Goal: Information Seeking & Learning: Learn about a topic

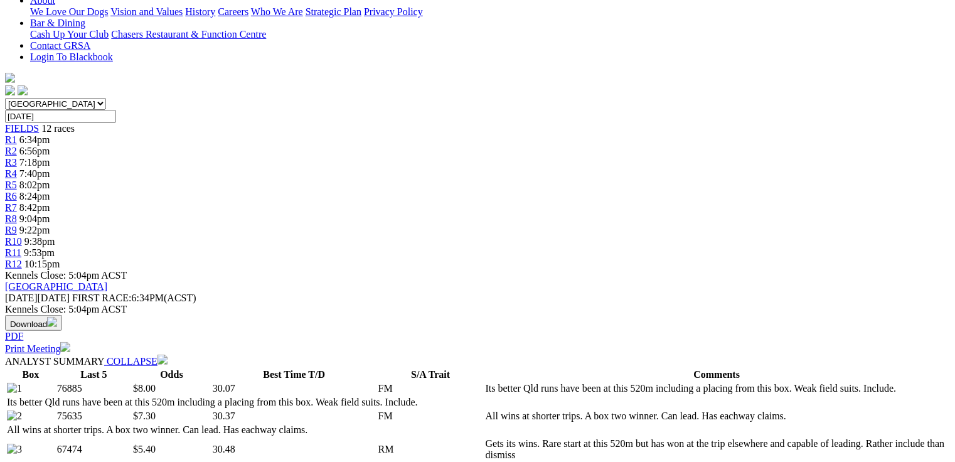
scroll to position [72, 0]
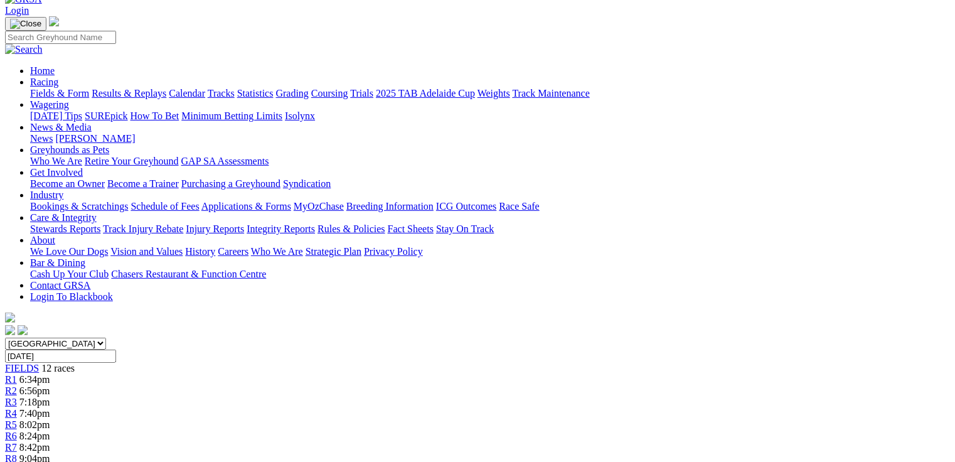
click at [621, 453] on div "R8 9:04pm" at bounding box center [477, 458] width 945 height 11
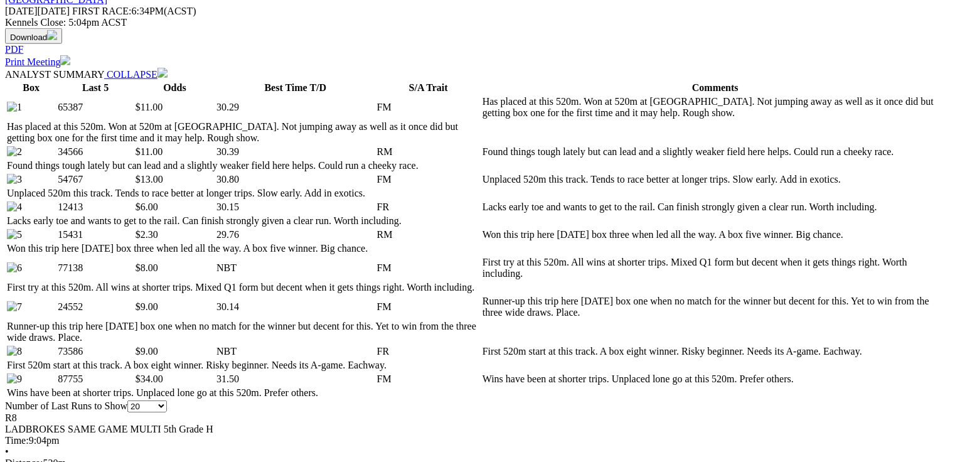
scroll to position [653, 0]
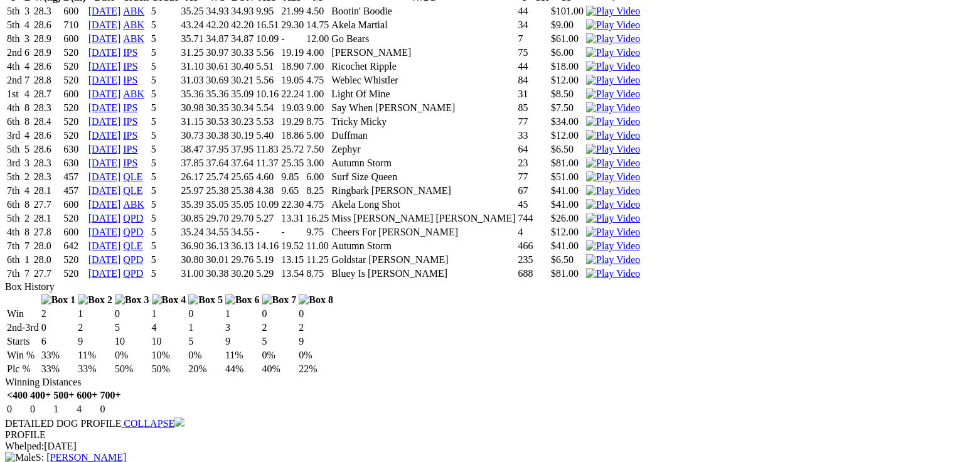
scroll to position [3063, 0]
drag, startPoint x: 454, startPoint y: 218, endPoint x: 517, endPoint y: 217, distance: 62.8
drag, startPoint x: 343, startPoint y: 296, endPoint x: 422, endPoint y: 304, distance: 80.1
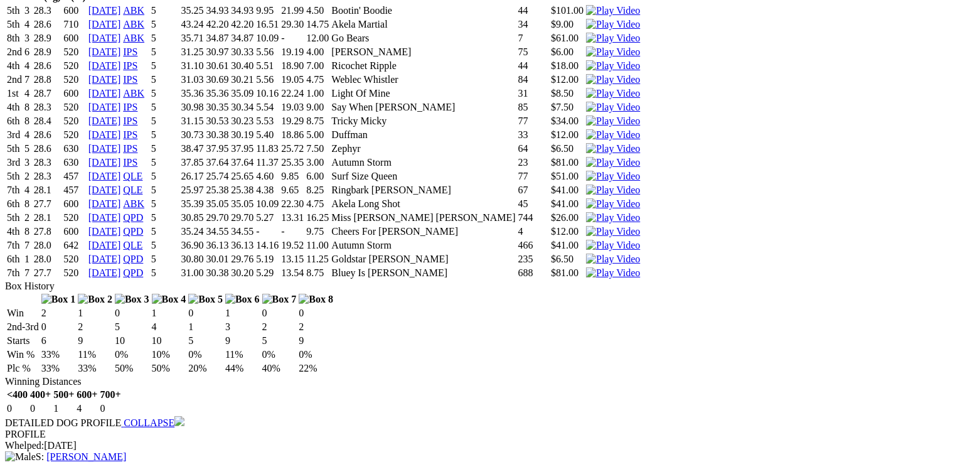
drag, startPoint x: 333, startPoint y: 304, endPoint x: 448, endPoint y: 310, distance: 115.6
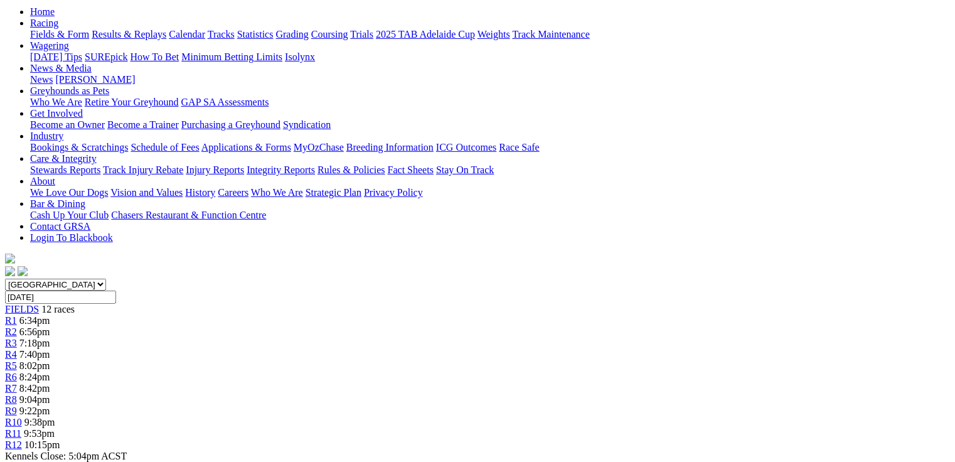
scroll to position [13, 0]
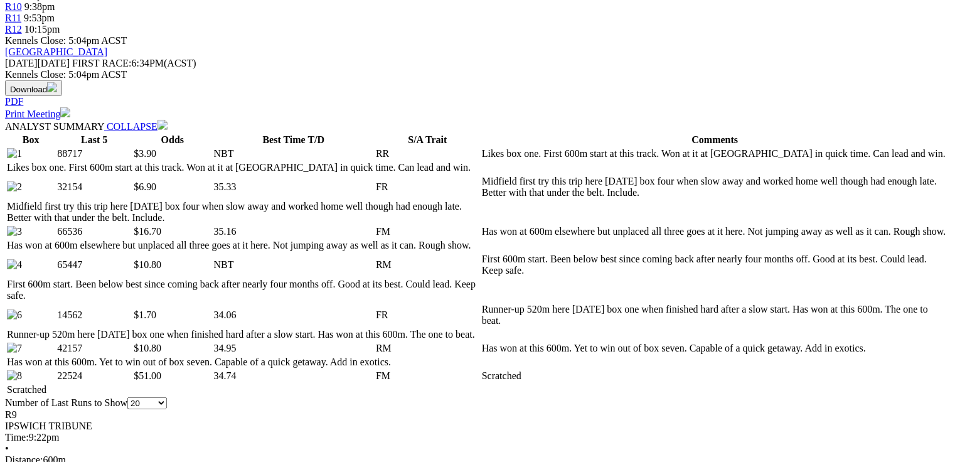
scroll to position [552, 0]
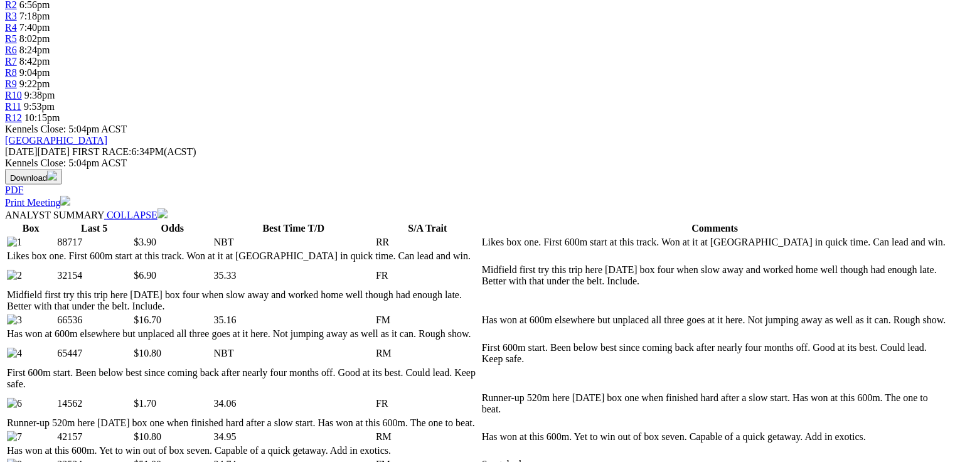
scroll to position [0, 0]
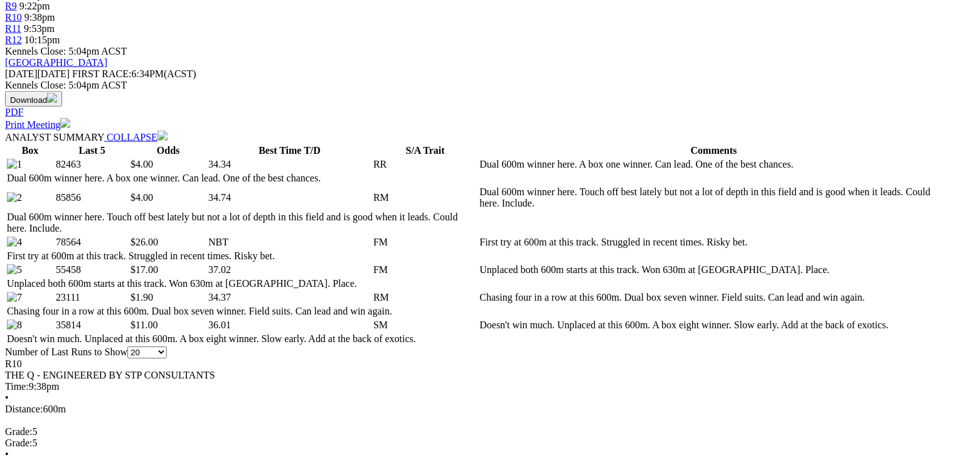
scroll to position [591, 0]
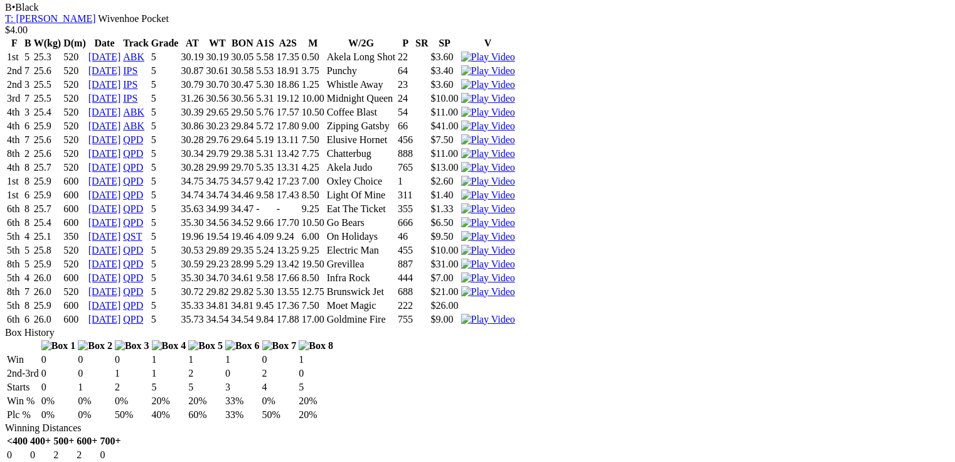
scroll to position [2109, 0]
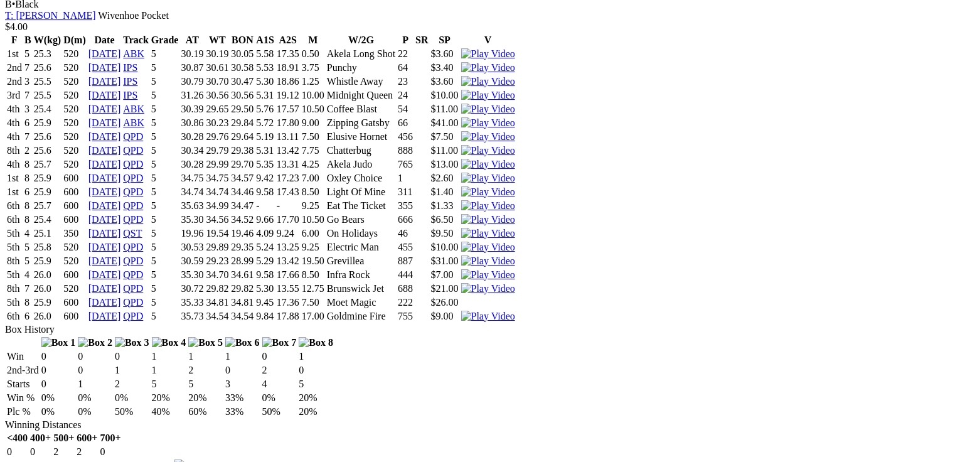
drag, startPoint x: 279, startPoint y: 237, endPoint x: 302, endPoint y: 238, distance: 22.6
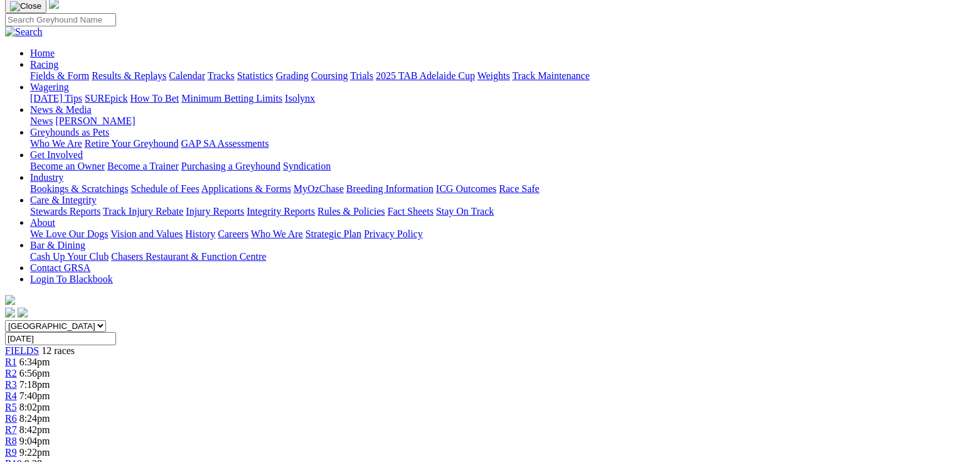
scroll to position [1, 0]
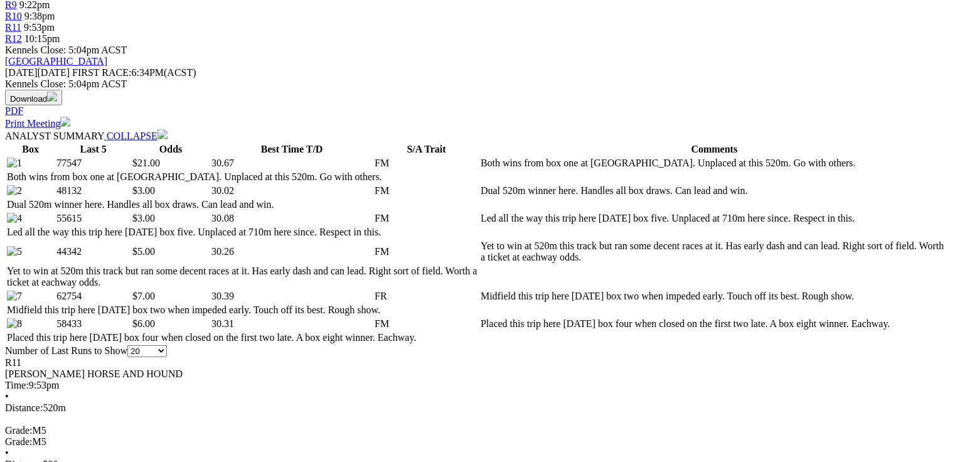
scroll to position [552, 0]
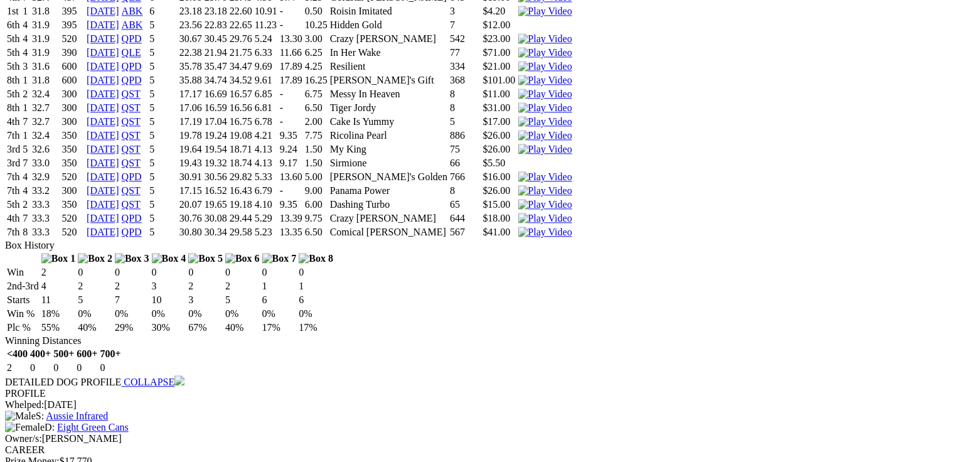
scroll to position [0, 0]
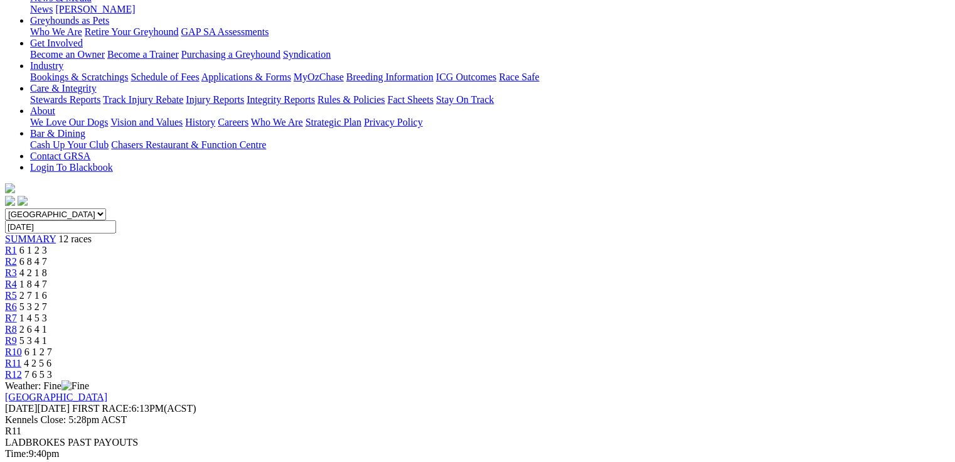
scroll to position [301, 0]
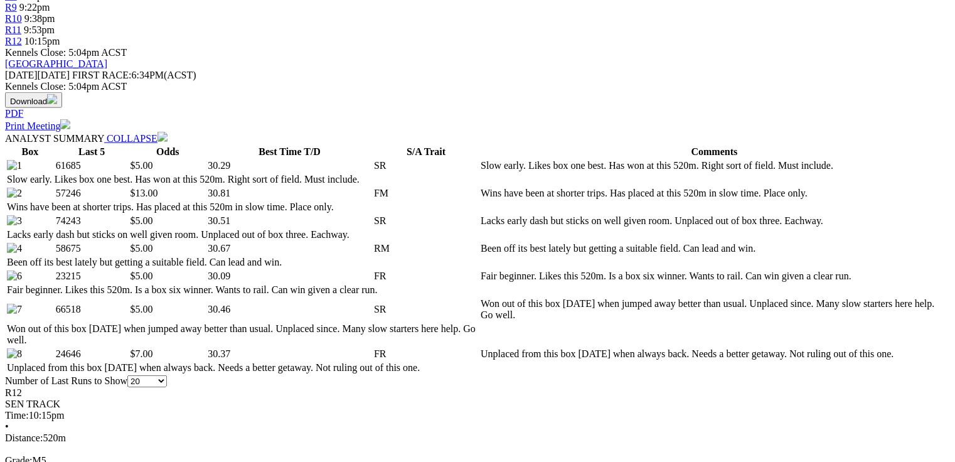
scroll to position [552, 0]
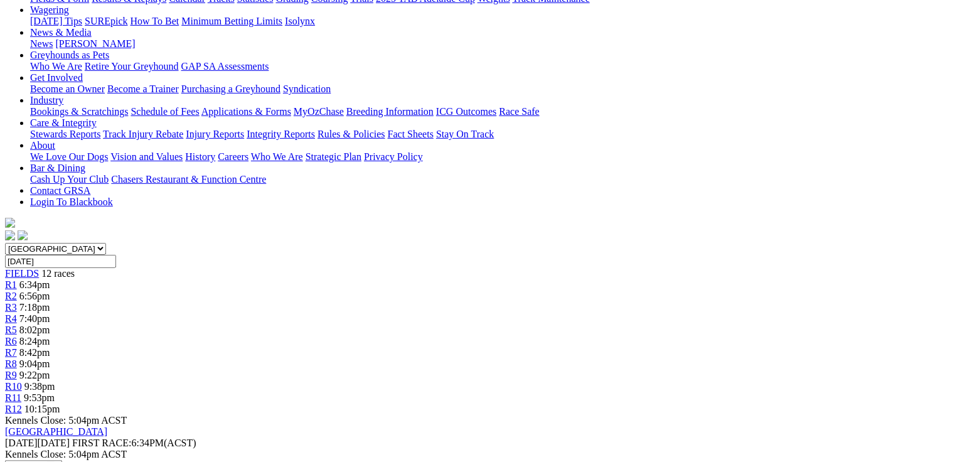
scroll to position [0, 0]
